Goal: Navigation & Orientation: Find specific page/section

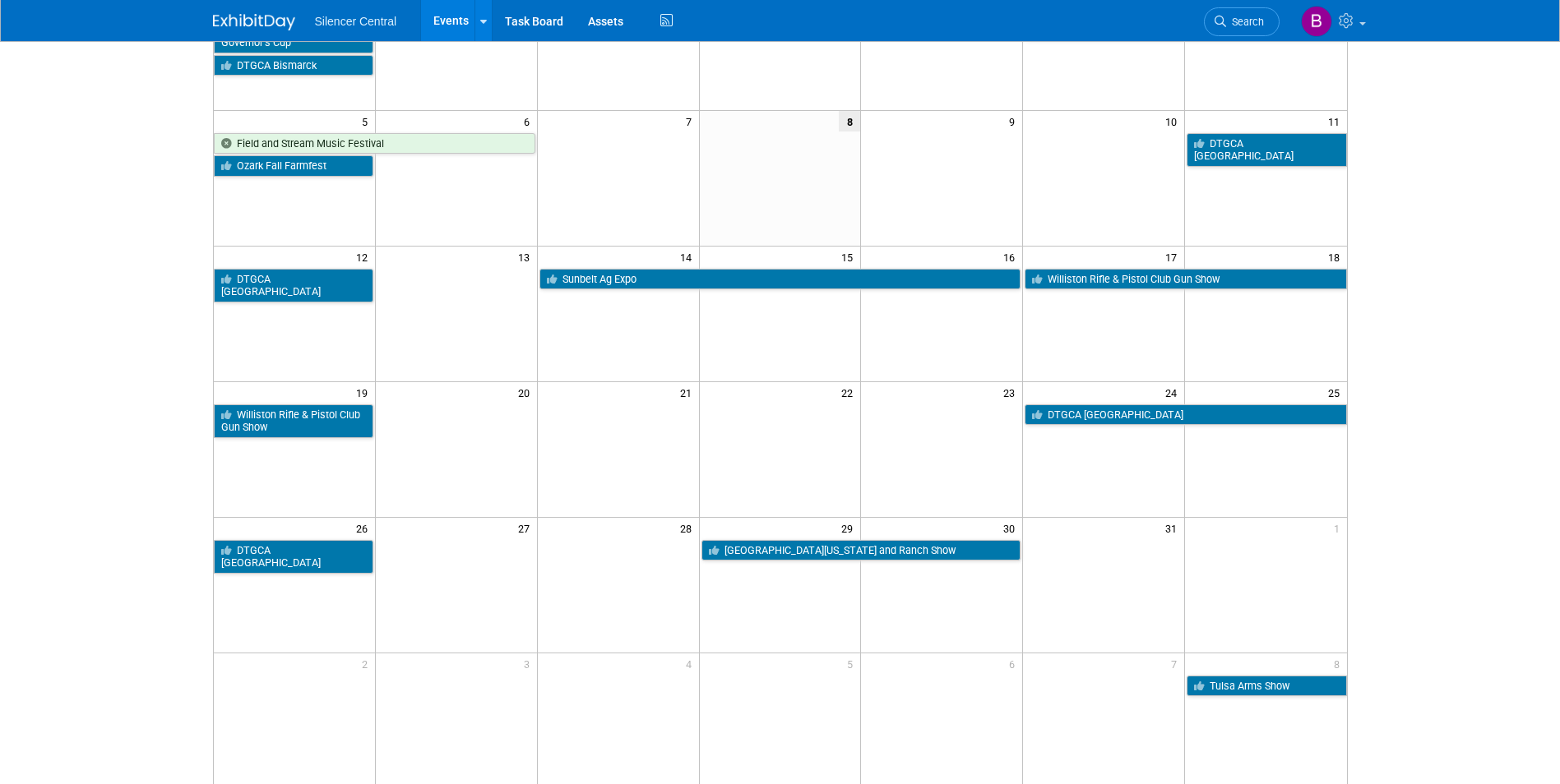
scroll to position [247, 0]
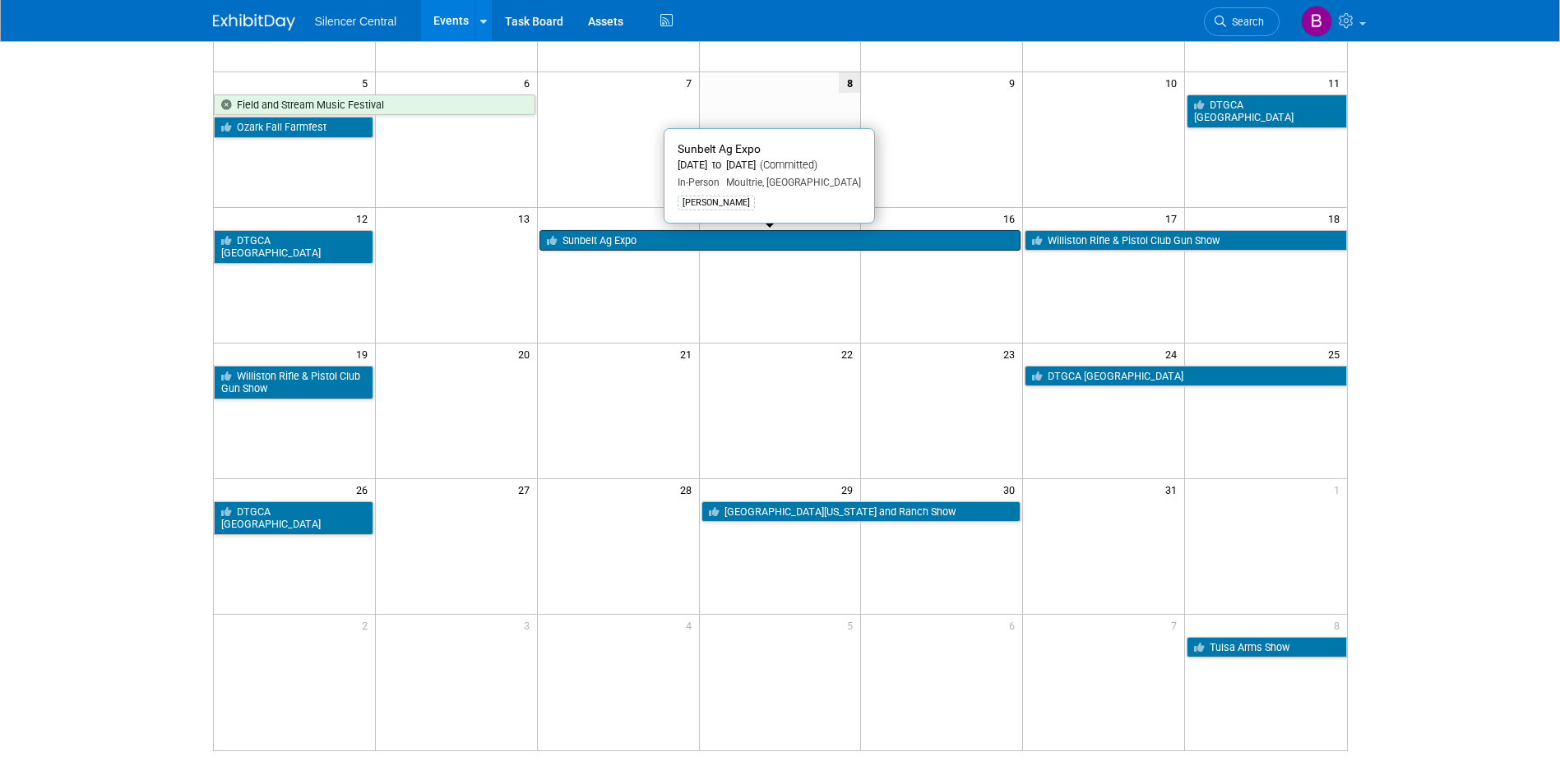
click at [676, 239] on link "Sunbelt Ag Expo" at bounding box center [780, 241] width 482 height 22
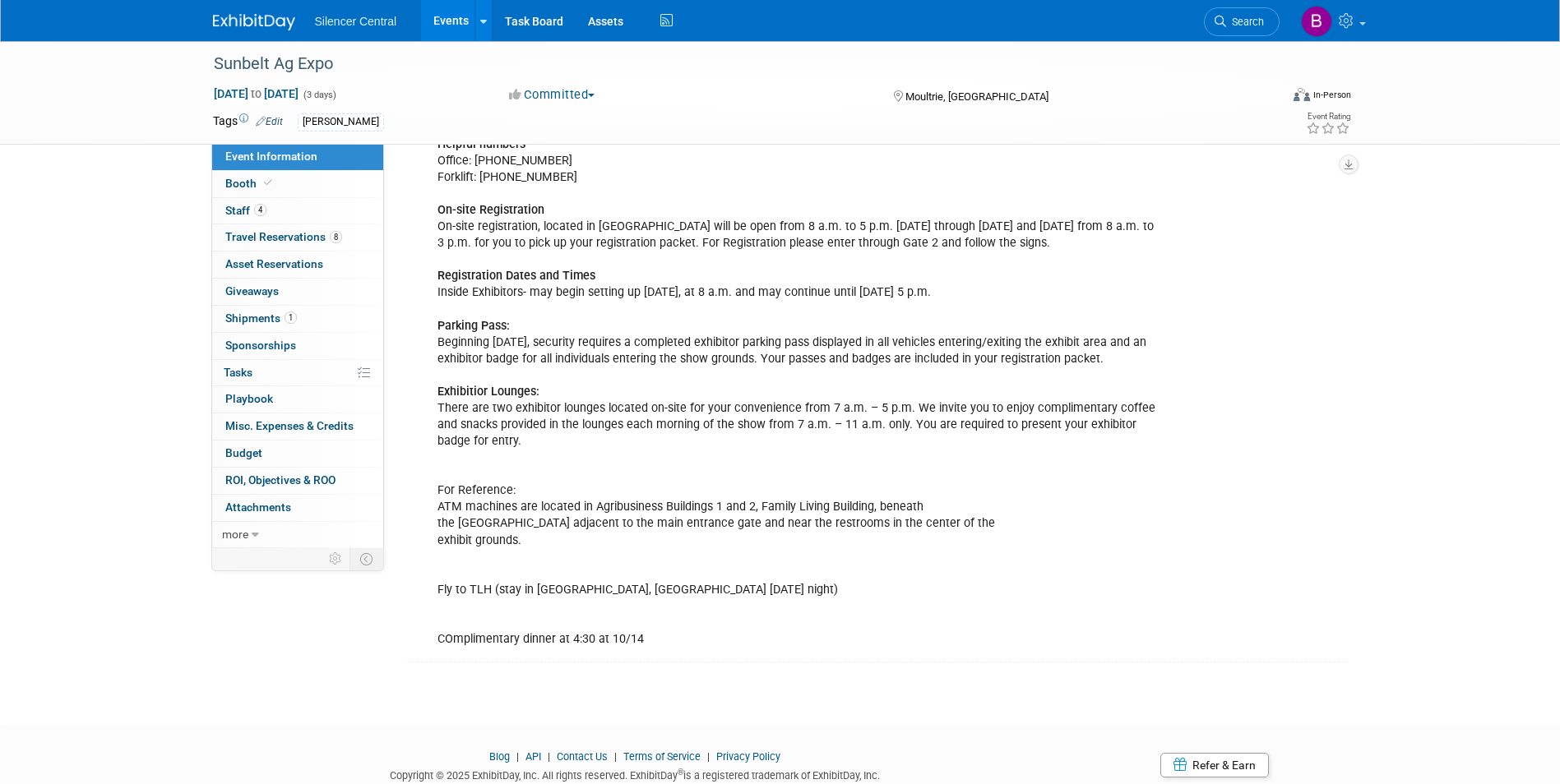
scroll to position [940, 0]
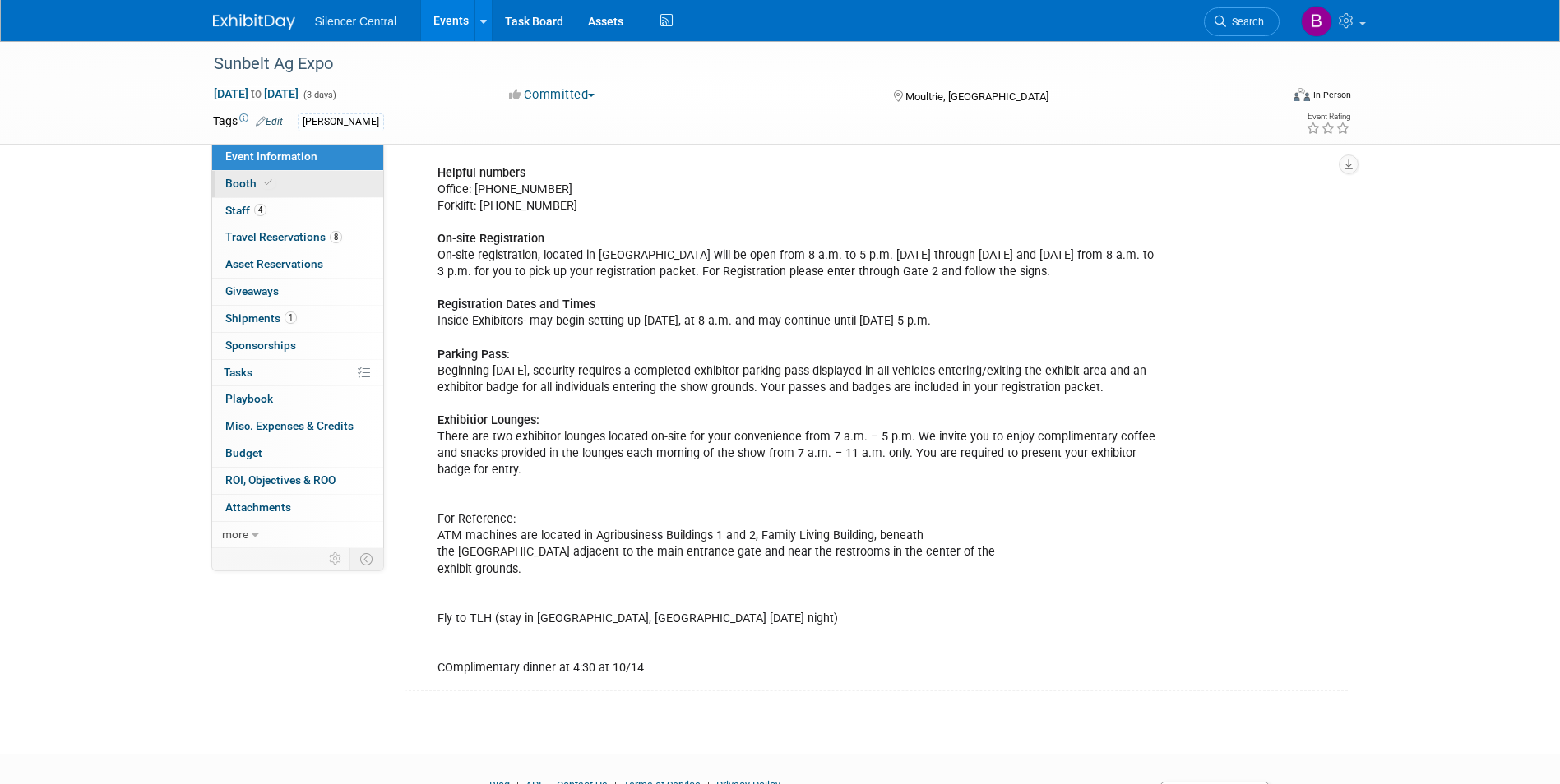
click at [352, 186] on link "Booth" at bounding box center [298, 184] width 171 height 27
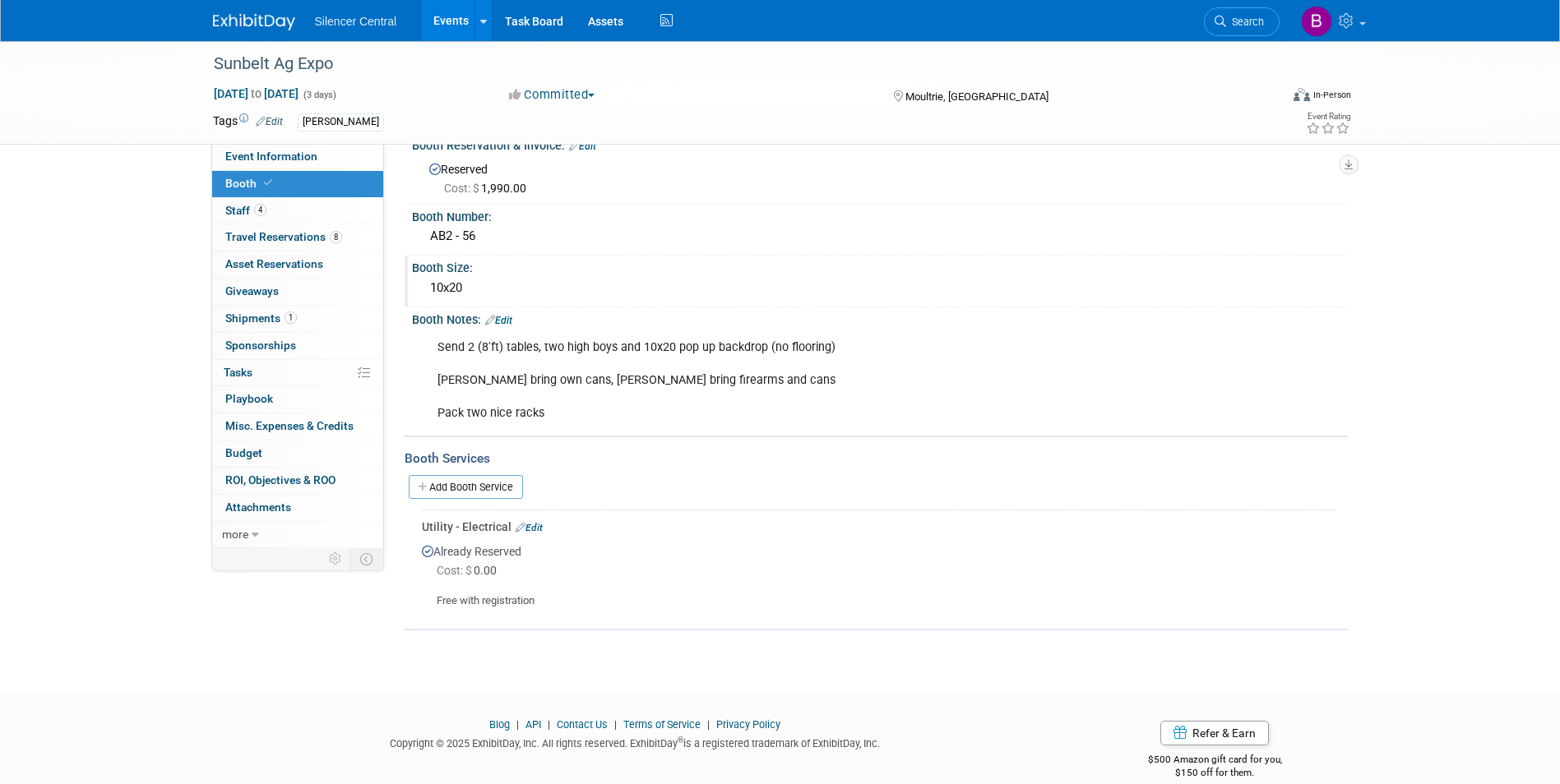
scroll to position [52, 0]
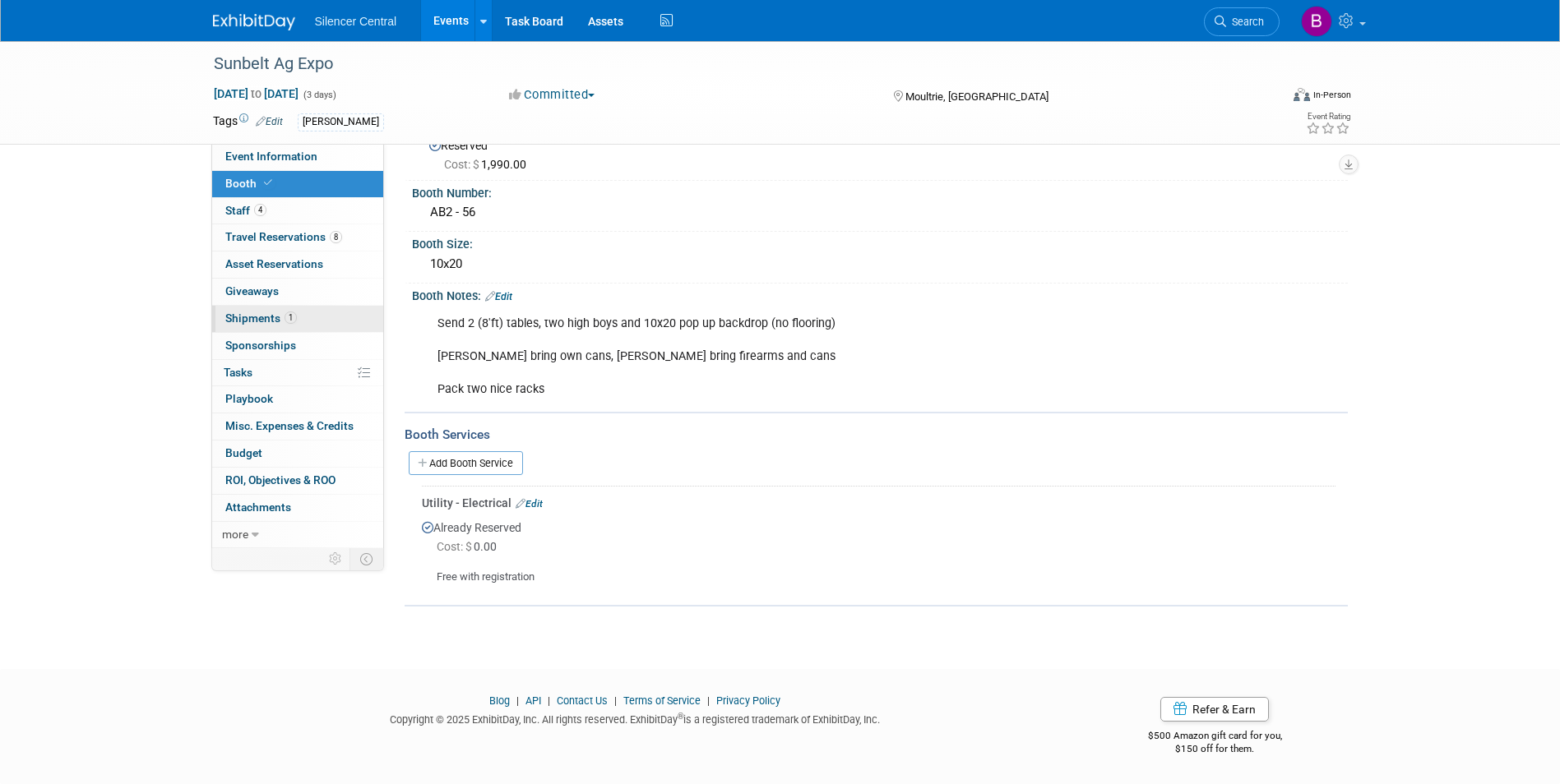
click at [283, 312] on span "Shipments 1" at bounding box center [261, 318] width 72 height 13
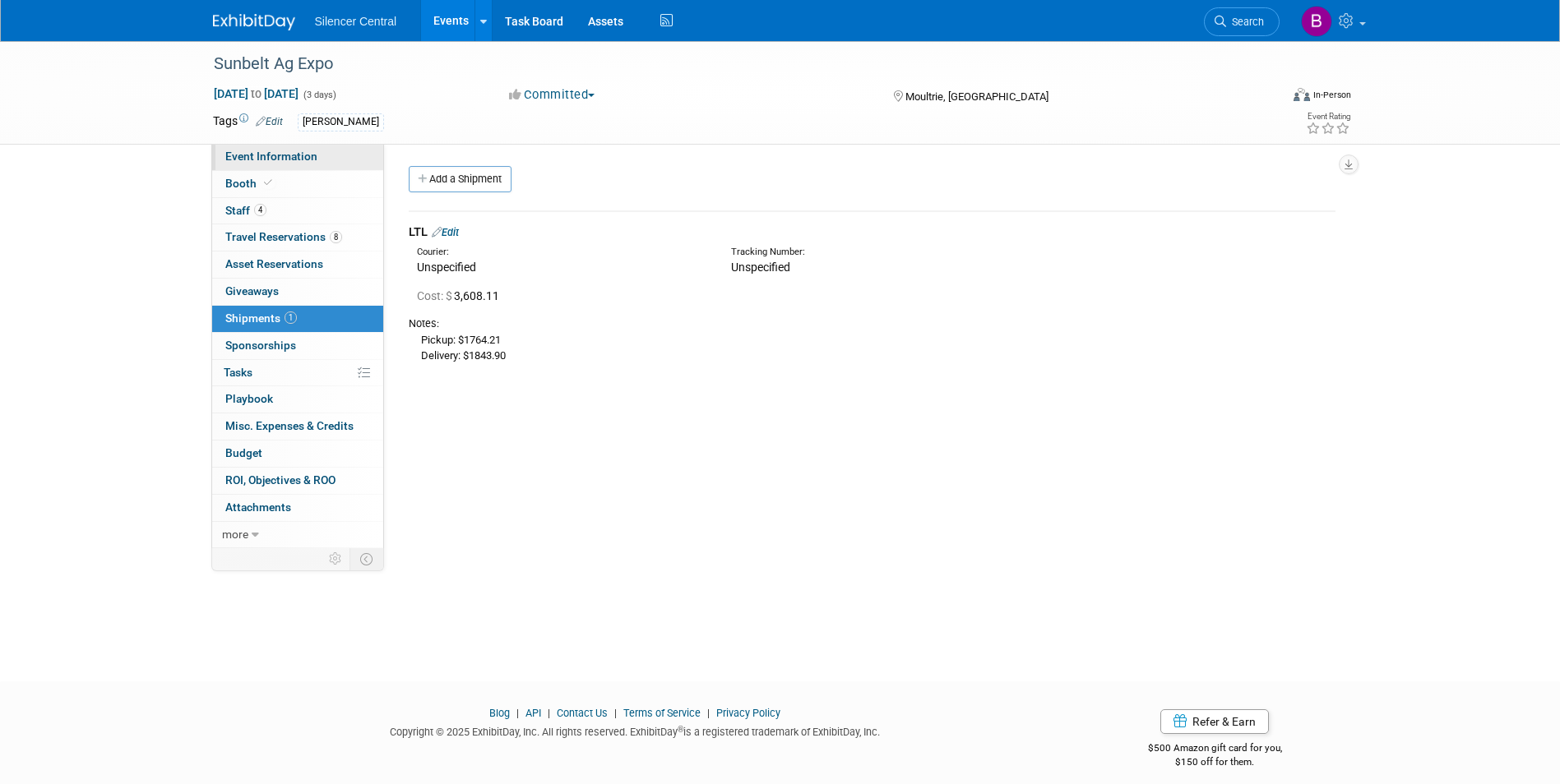
click at [297, 162] on span "Event Information" at bounding box center [272, 155] width 93 height 13
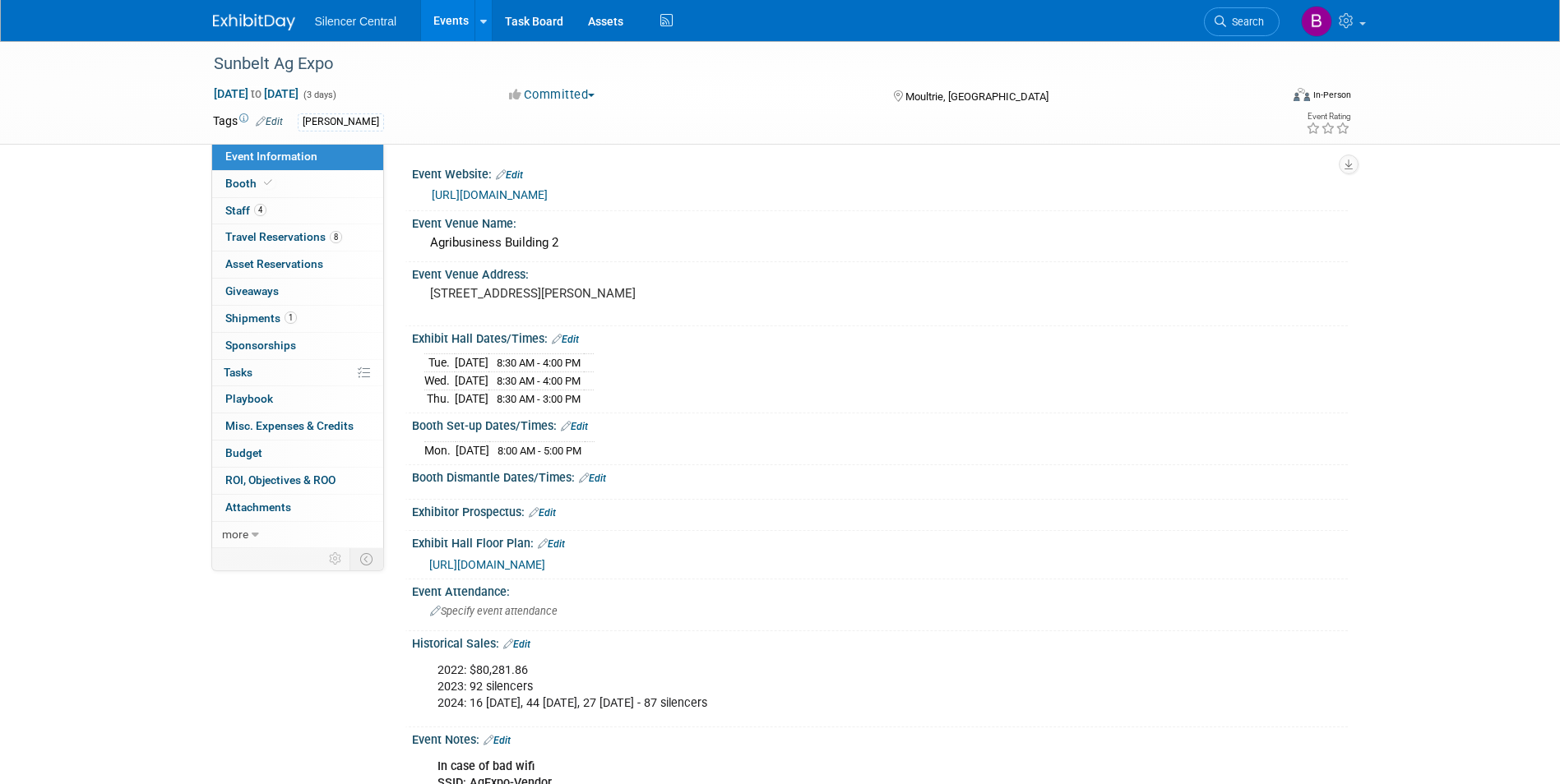
click at [543, 197] on link "[URL][DOMAIN_NAME]" at bounding box center [490, 194] width 116 height 13
